Goal: Information Seeking & Learning: Learn about a topic

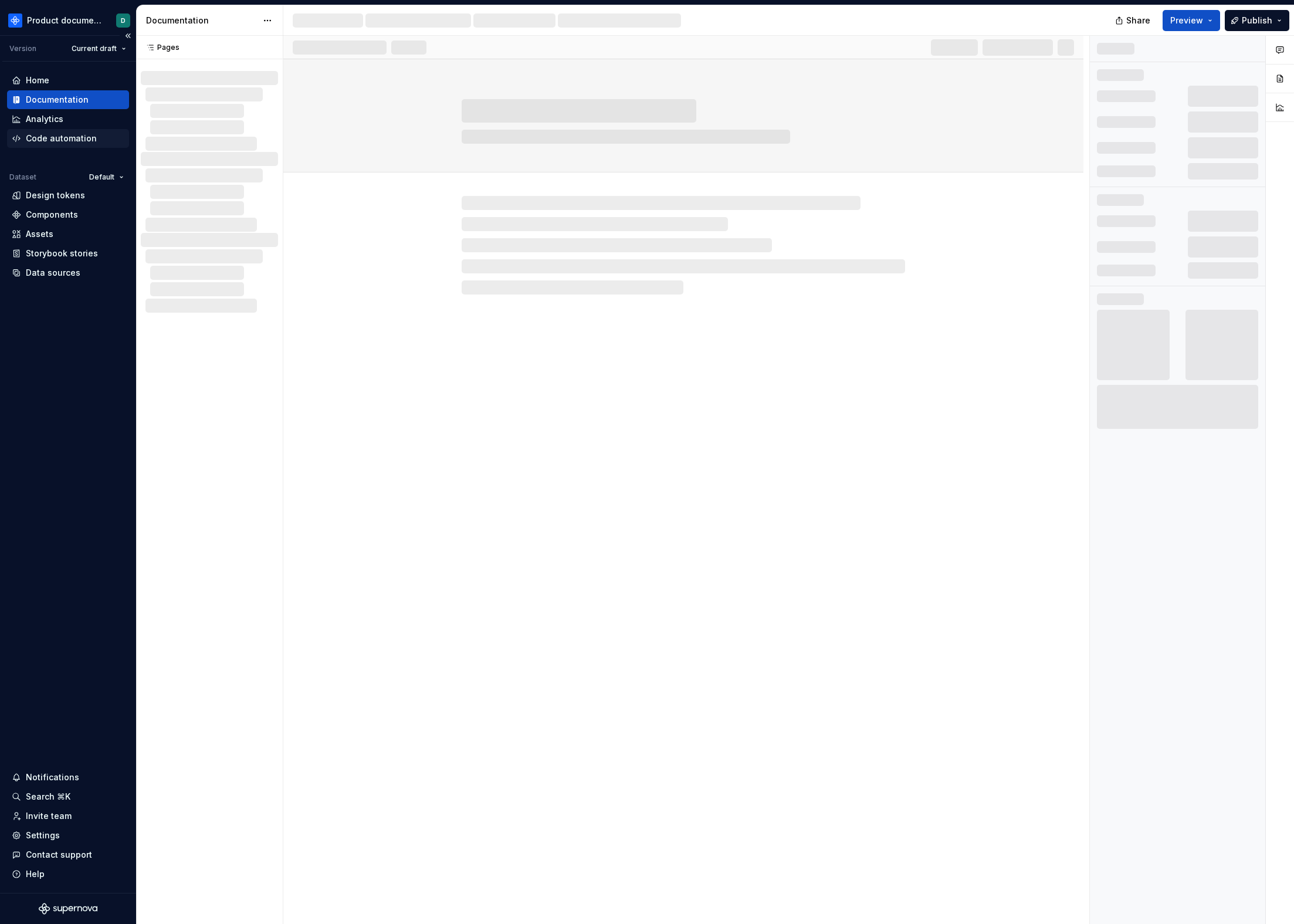
click at [46, 135] on div "Code automation" at bounding box center [61, 138] width 71 height 12
click at [47, 123] on div "Analytics" at bounding box center [44, 119] width 37 height 12
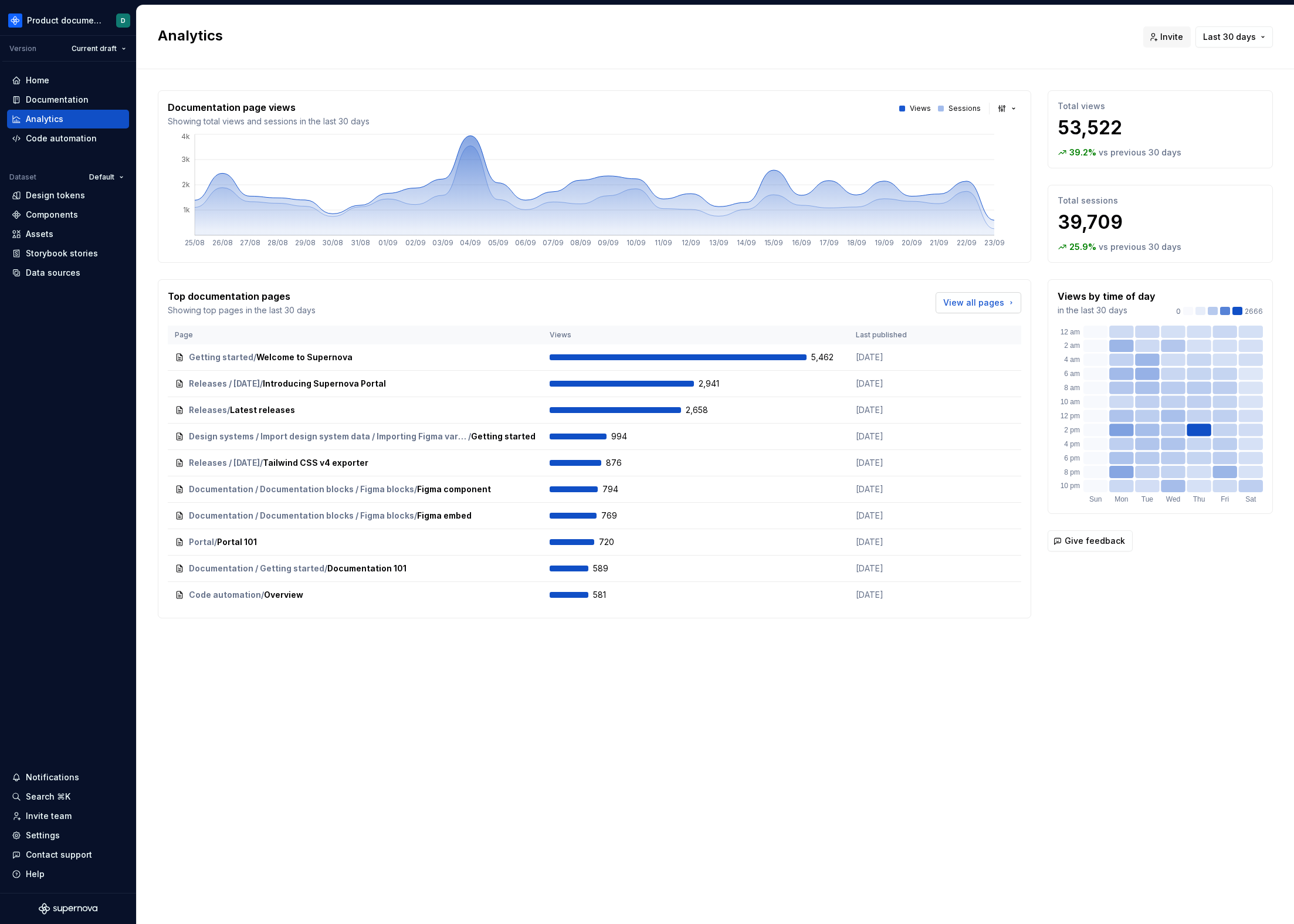
click at [974, 303] on span "View all pages" at bounding box center [974, 303] width 61 height 12
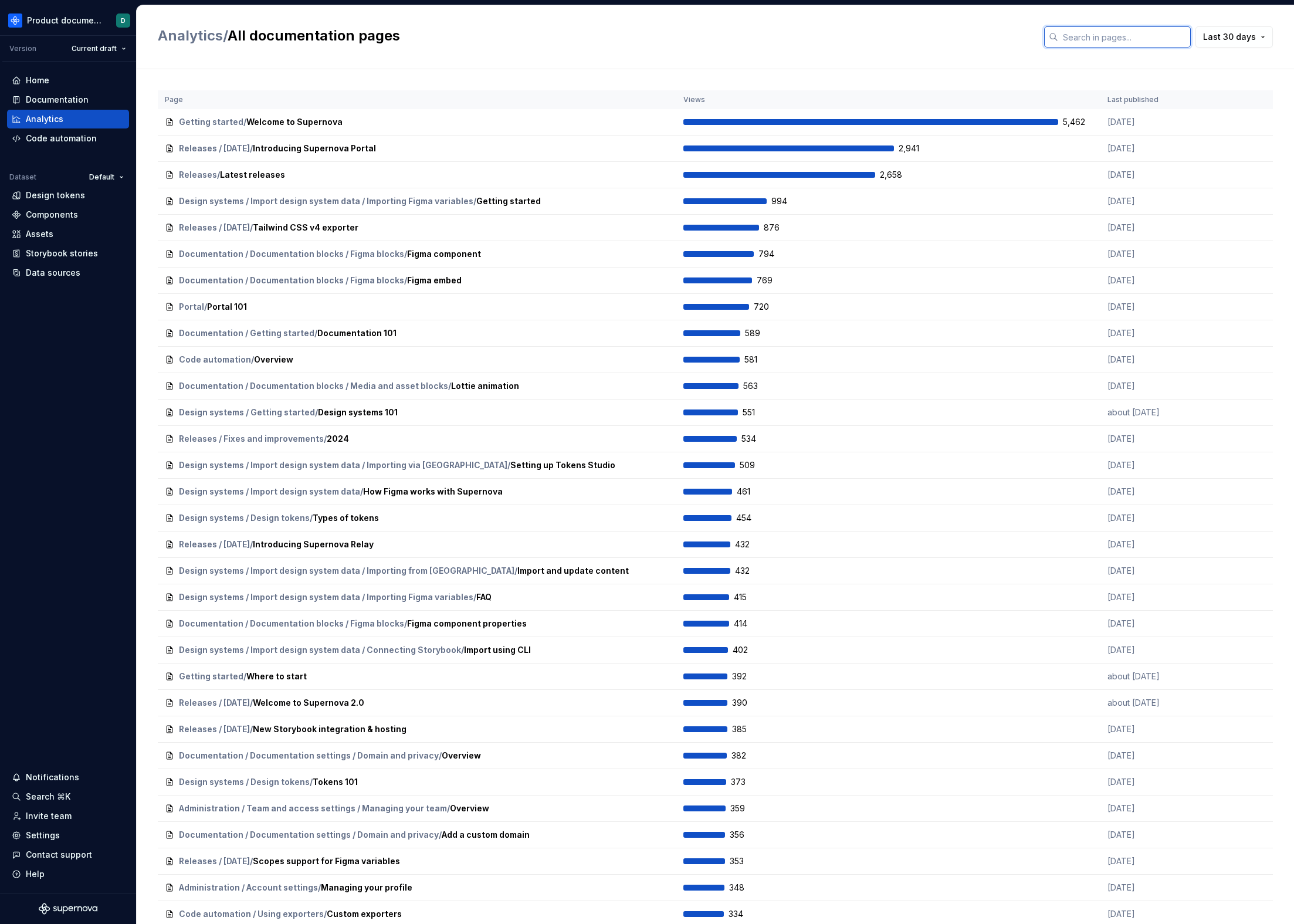
click at [1125, 40] on input "text" at bounding box center [1125, 37] width 133 height 21
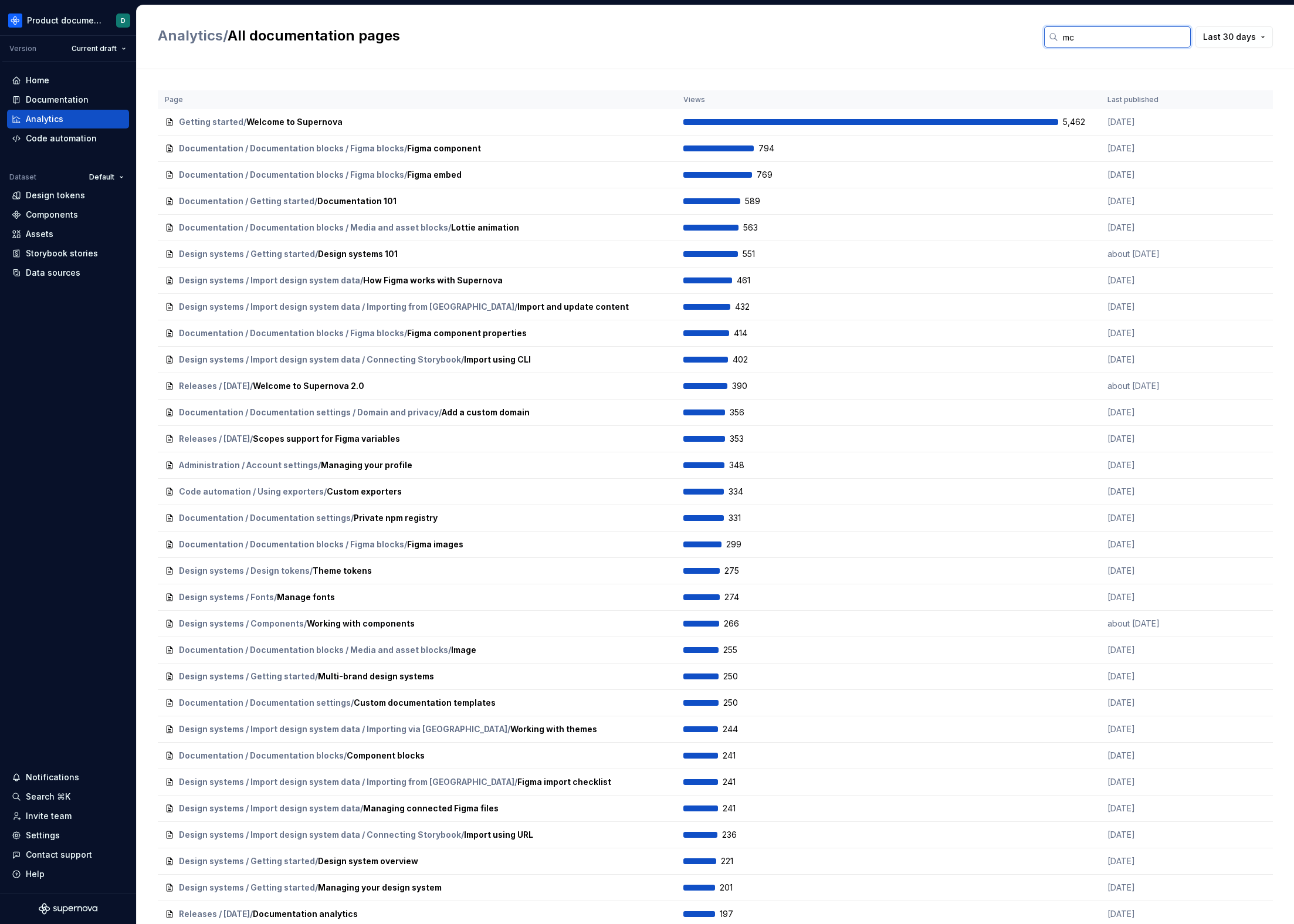
type input "mcp"
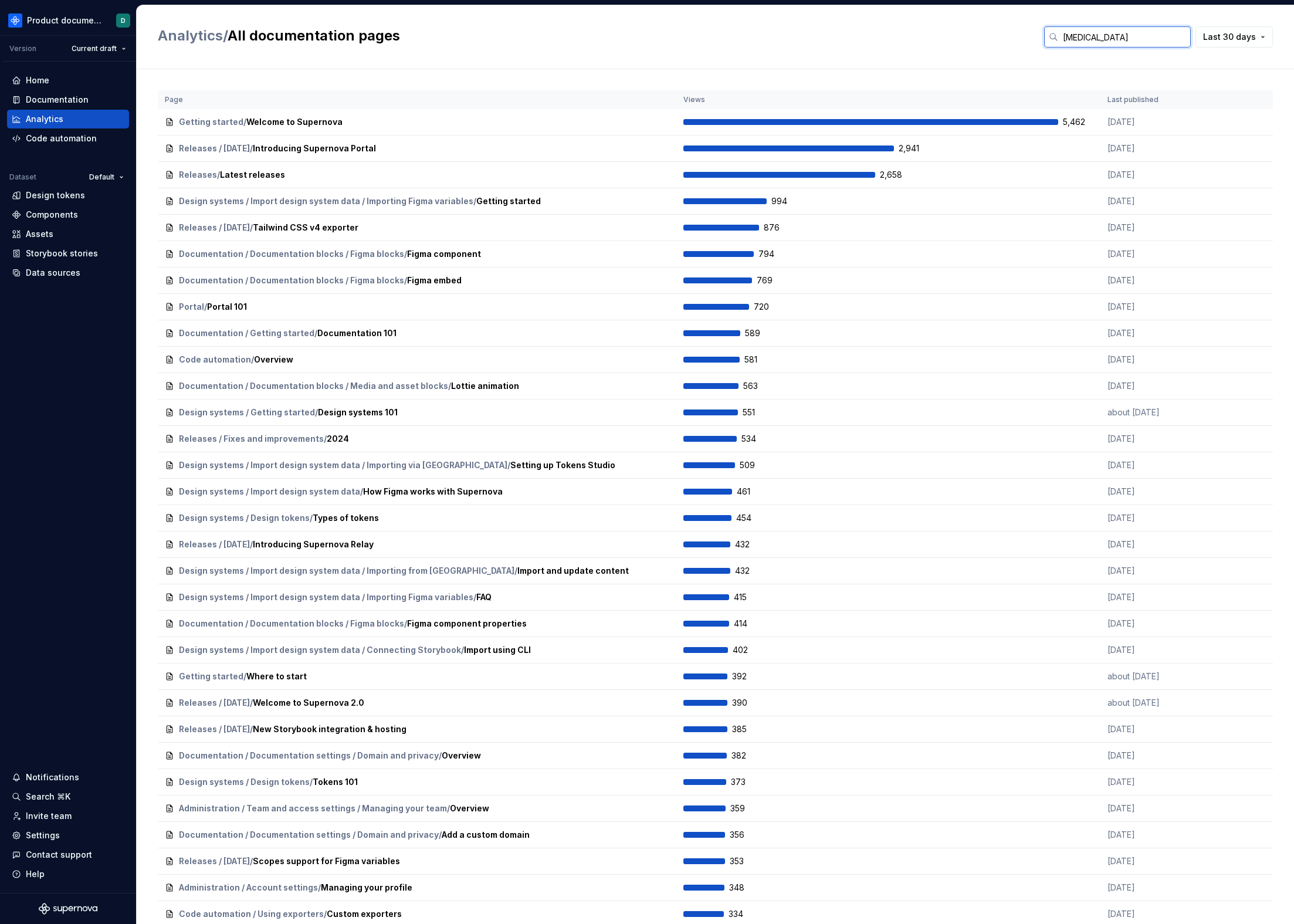
type input "relay"
click at [47, 119] on div "Analytics" at bounding box center [44, 119] width 37 height 12
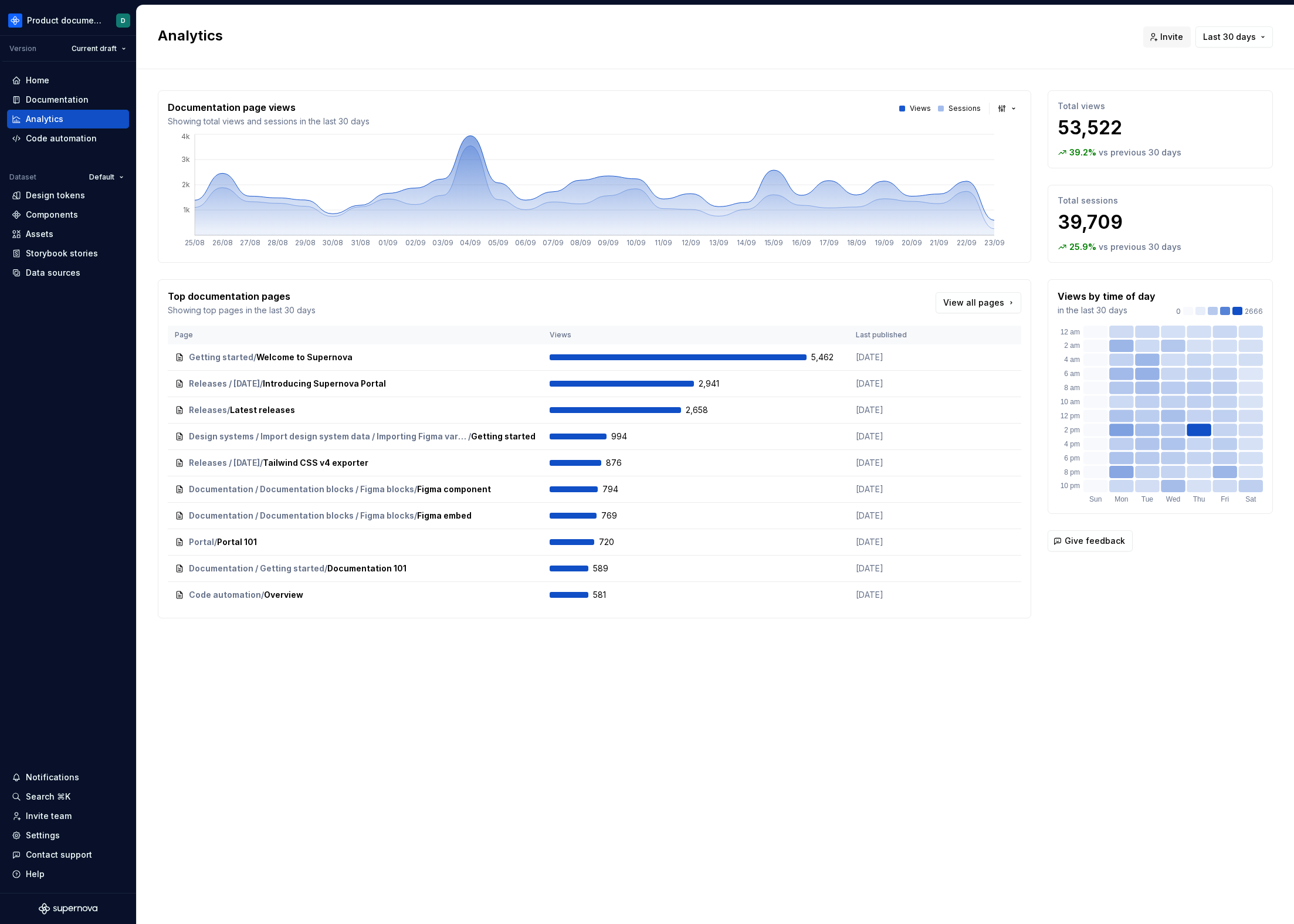
click at [410, 298] on div "Top documentation pages Showing top pages in the last 30 days View all pages" at bounding box center [594, 302] width 853 height 27
